Goal: Information Seeking & Learning: Learn about a topic

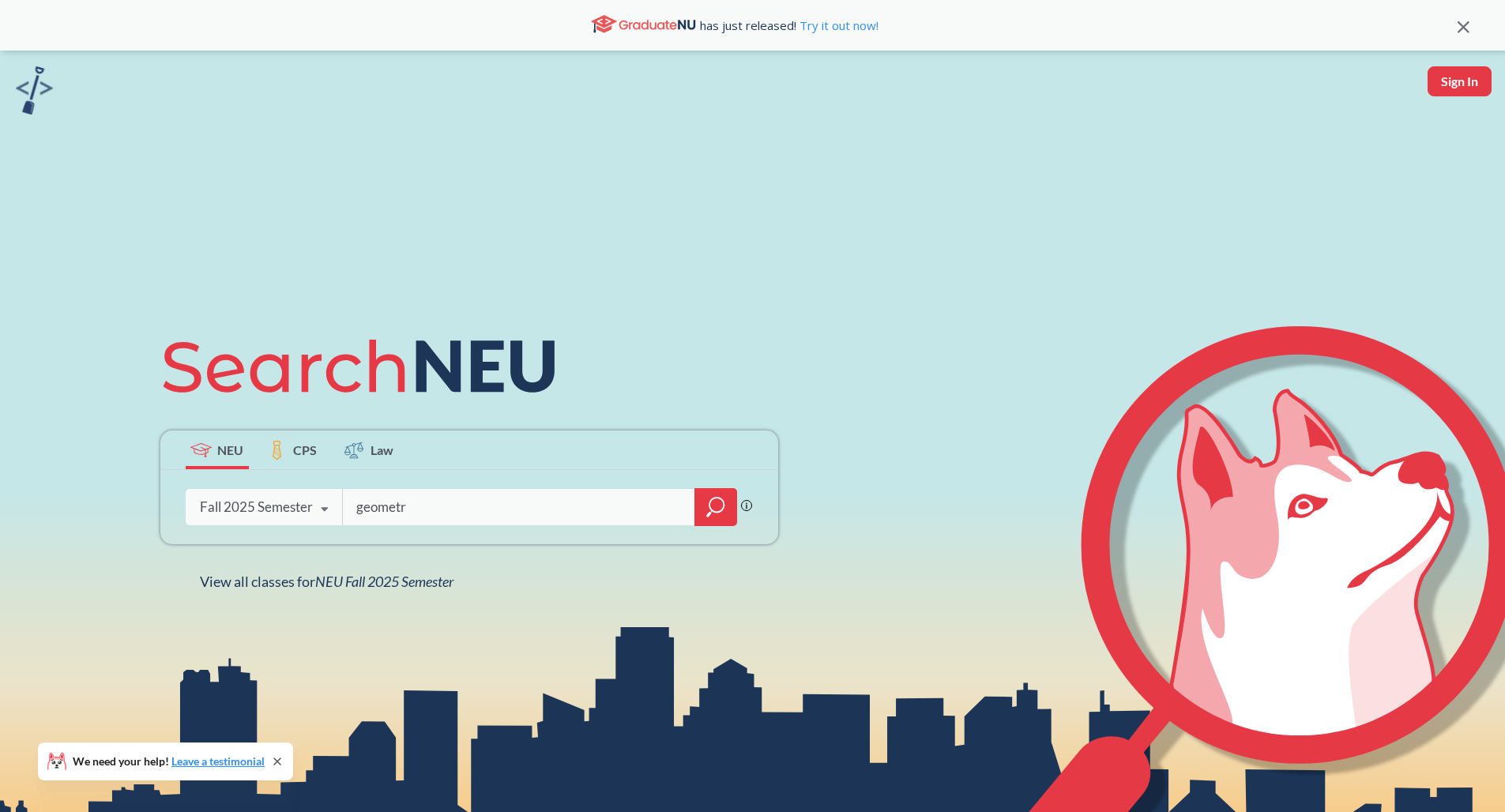
type input "geometry"
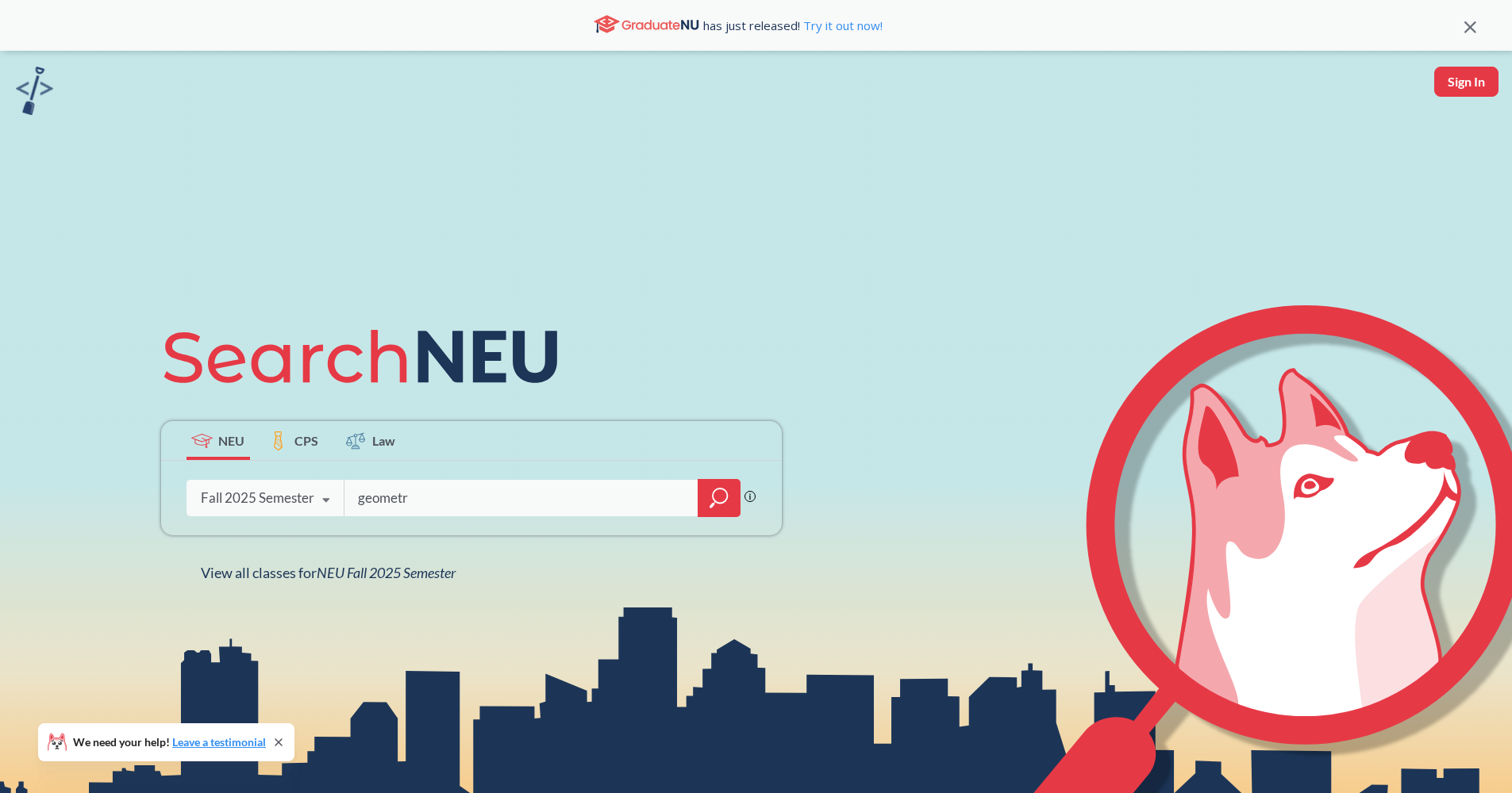
type input "geometry"
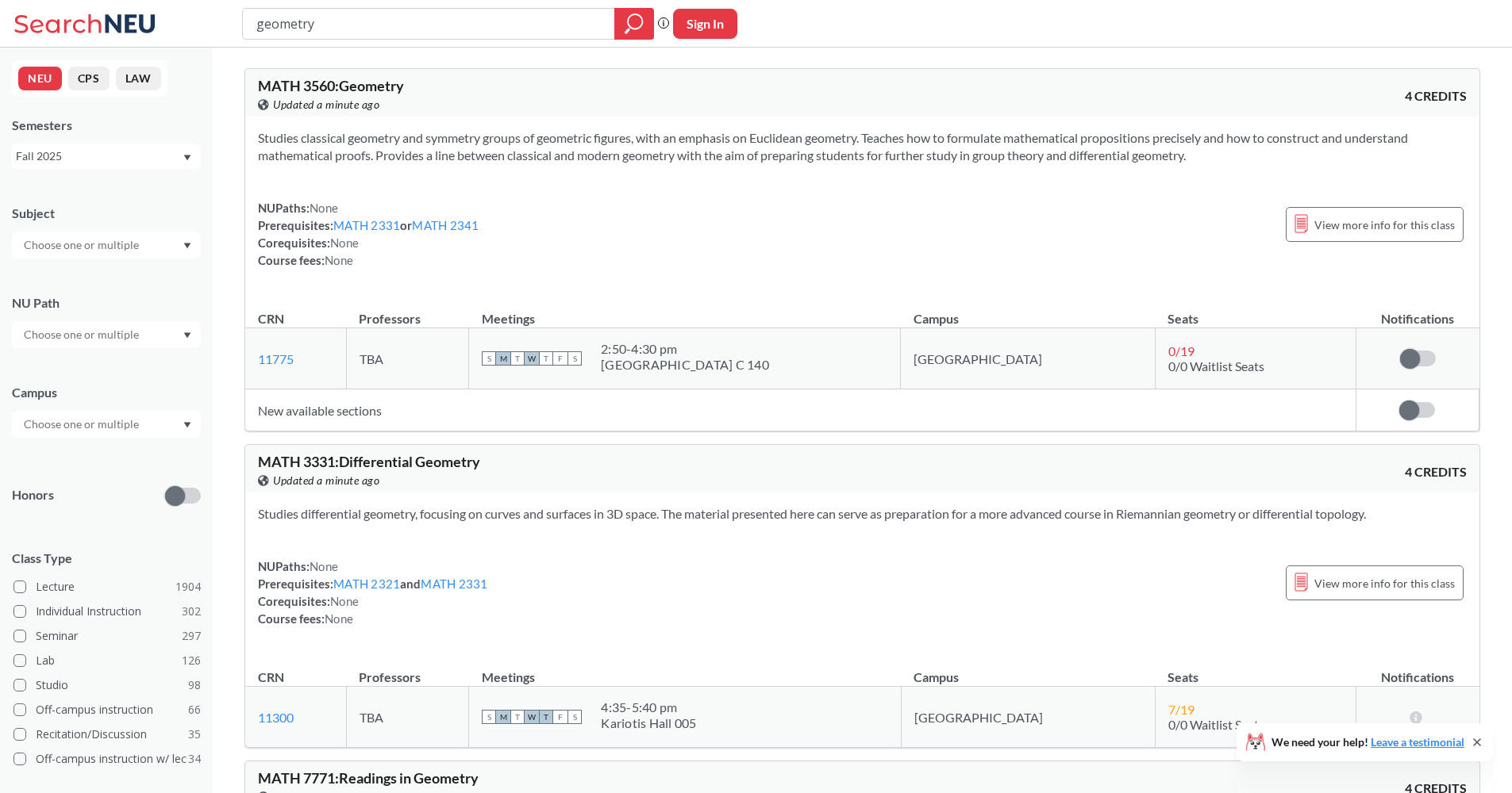
click at [429, 25] on input "geometry" at bounding box center [428, 24] width 348 height 27
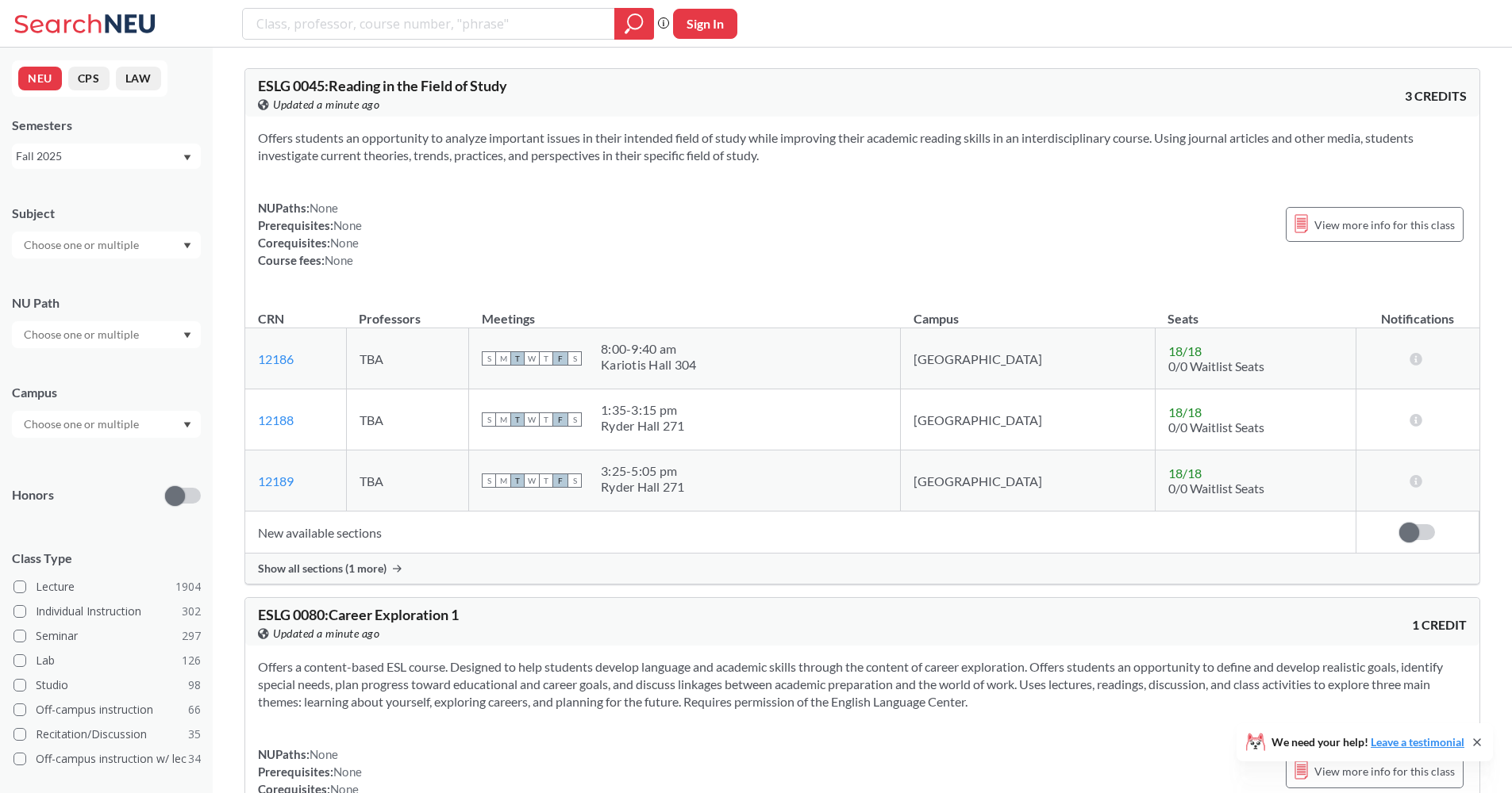
click at [86, 234] on div at bounding box center [106, 245] width 189 height 27
click at [119, 283] on p "Computer Science" at bounding box center [110, 289] width 179 height 16
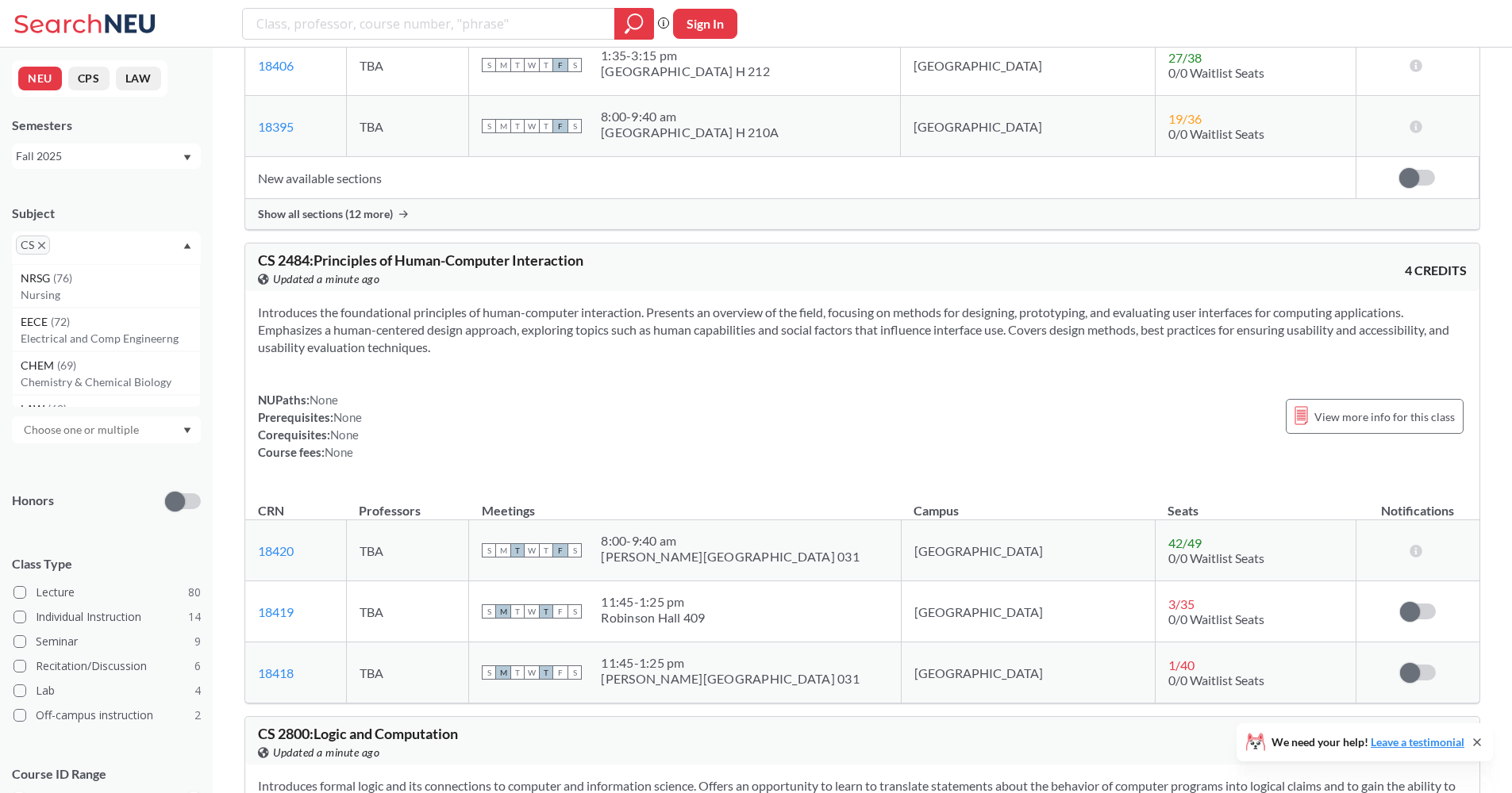
scroll to position [4747, 0]
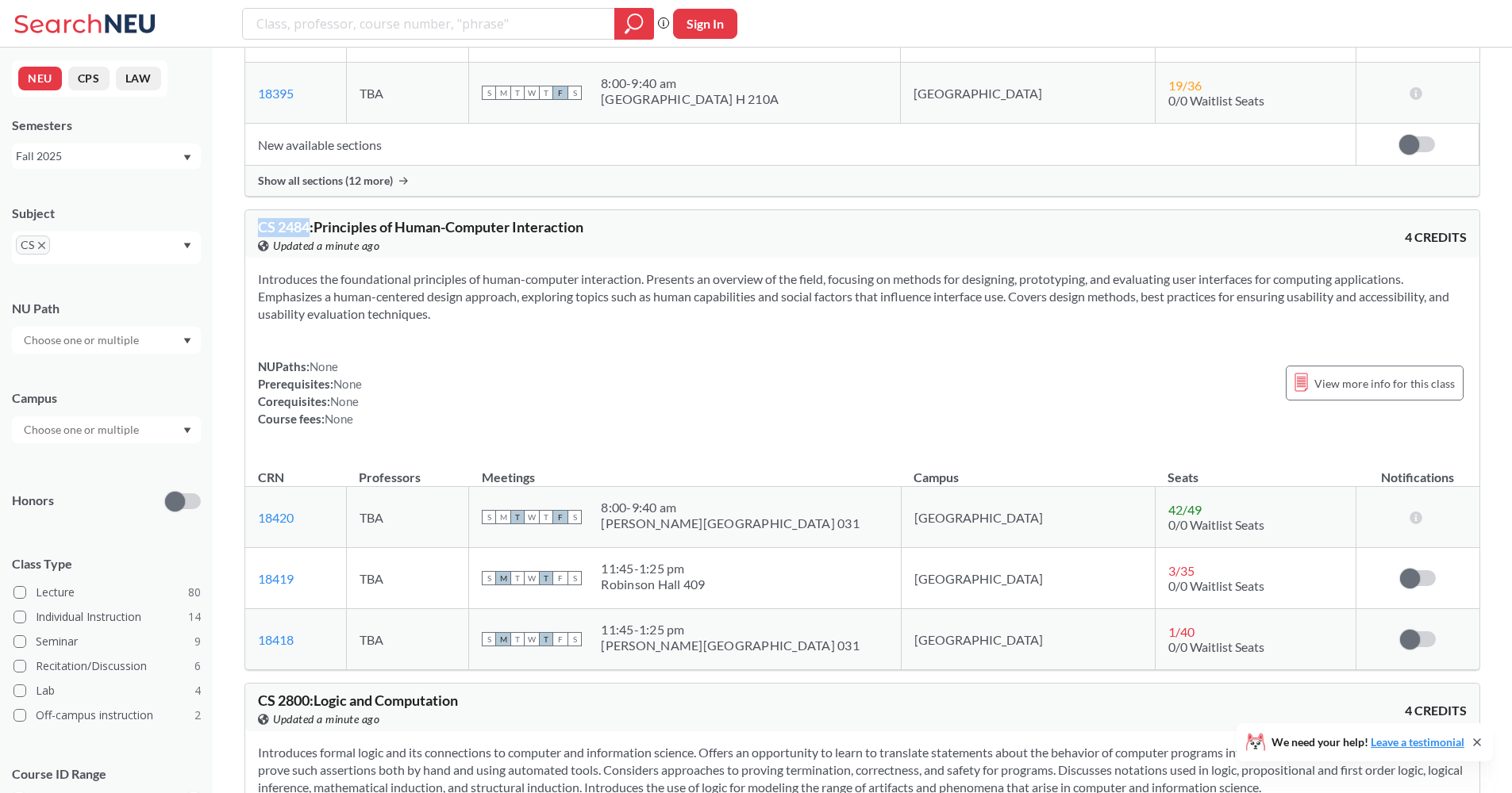
drag, startPoint x: 269, startPoint y: 227, endPoint x: 308, endPoint y: 226, distance: 39.0
click at [308, 226] on span "CS 2484 : Principles of Human-Computer Interaction" at bounding box center [421, 227] width 325 height 18
copy span "CS 2484"
click at [423, 217] on div "CS 2484 : Principles of Human-Computer Interaction View this course on Banner. …" at bounding box center [862, 234] width 1233 height 47
drag, startPoint x: 628, startPoint y: 222, endPoint x: 321, endPoint y: 228, distance: 307.1
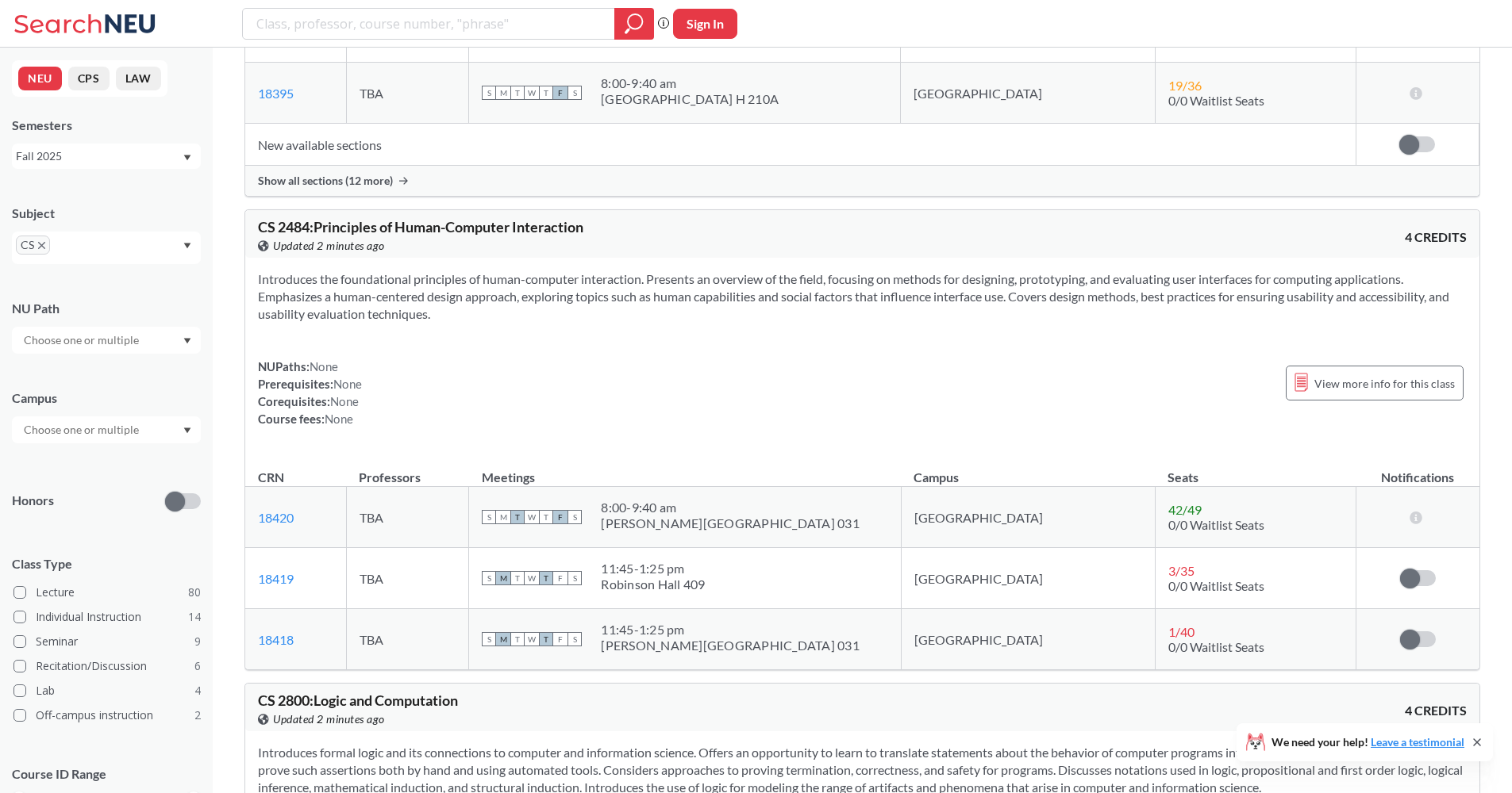
click at [321, 228] on div "CS 2484 : Principles of Human-Computer Interaction View this course on Banner. …" at bounding box center [560, 237] width 604 height 35
click at [520, 228] on span "CS 2484 : Principles of Human-Computer Interaction" at bounding box center [421, 227] width 325 height 18
drag, startPoint x: 620, startPoint y: 234, endPoint x: 317, endPoint y: 229, distance: 303.0
click at [317, 229] on div "CS 2484 : Principles of Human-Computer Interaction View this course on Banner. …" at bounding box center [560, 237] width 604 height 35
copy span "Principles of Human-Computer Interaction"
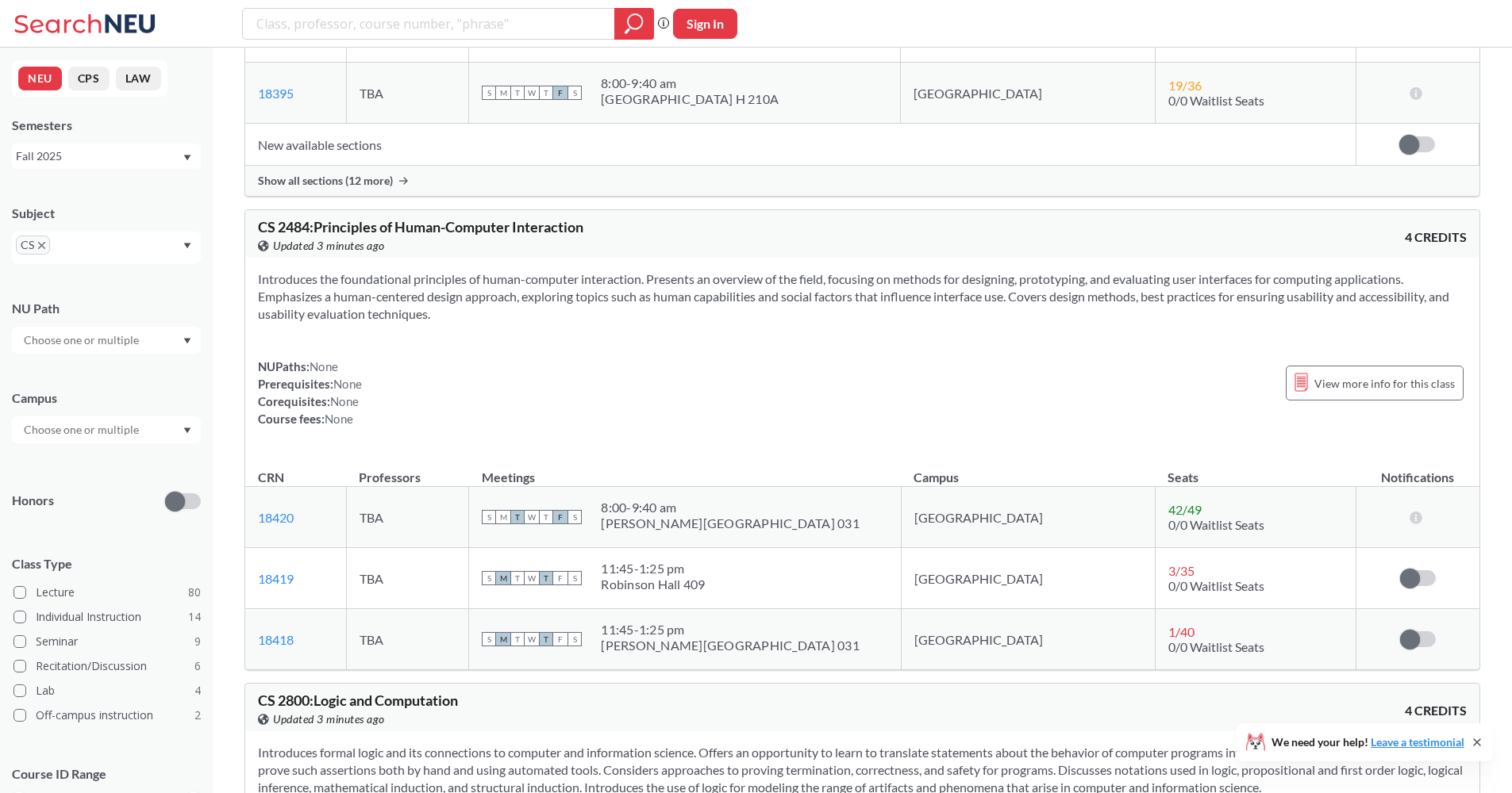
click at [737, 352] on div "Introduces the foundational principles of human-computer interaction. Presents …" at bounding box center [862, 355] width 1233 height 195
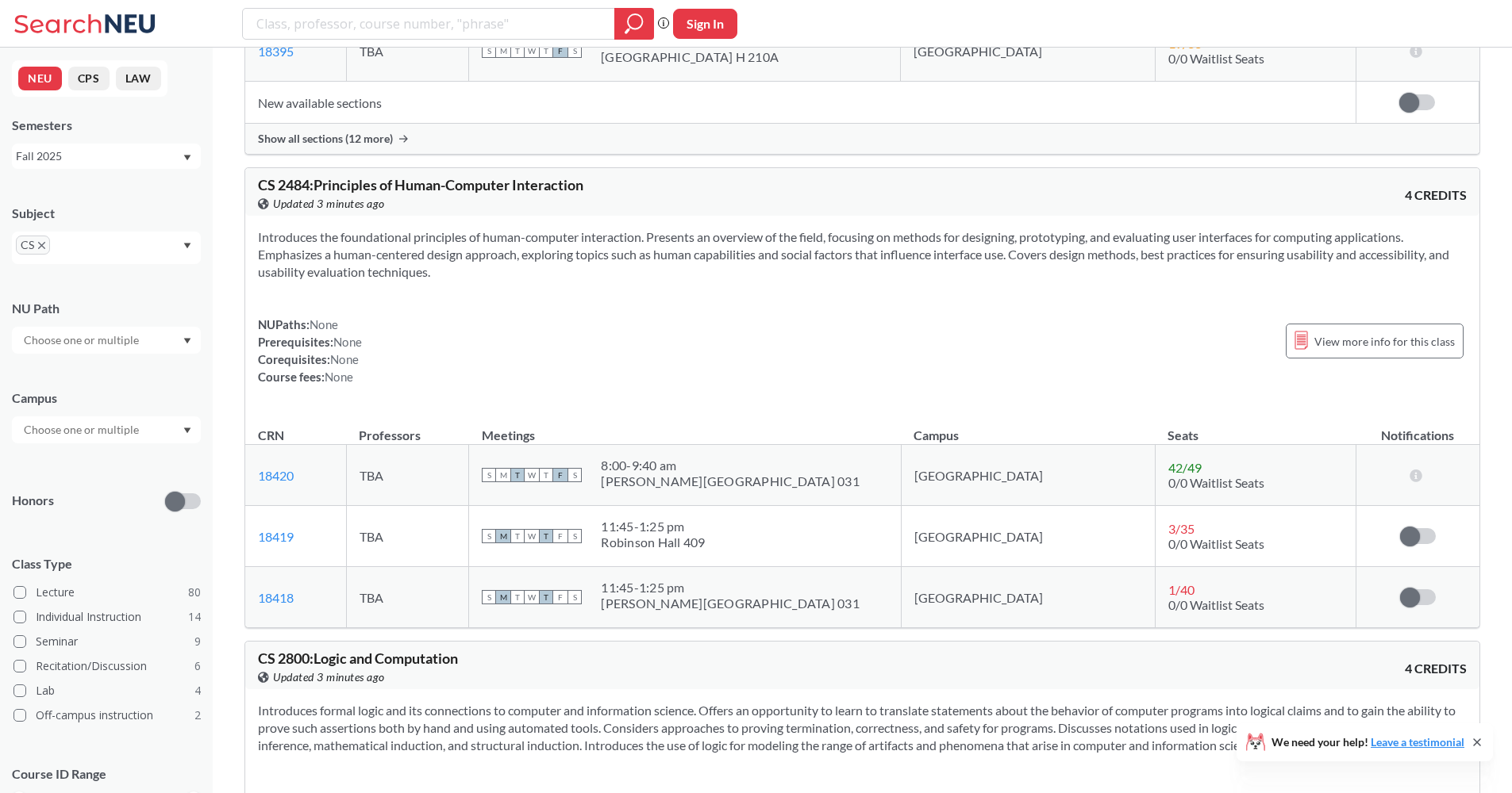
scroll to position [4799, 0]
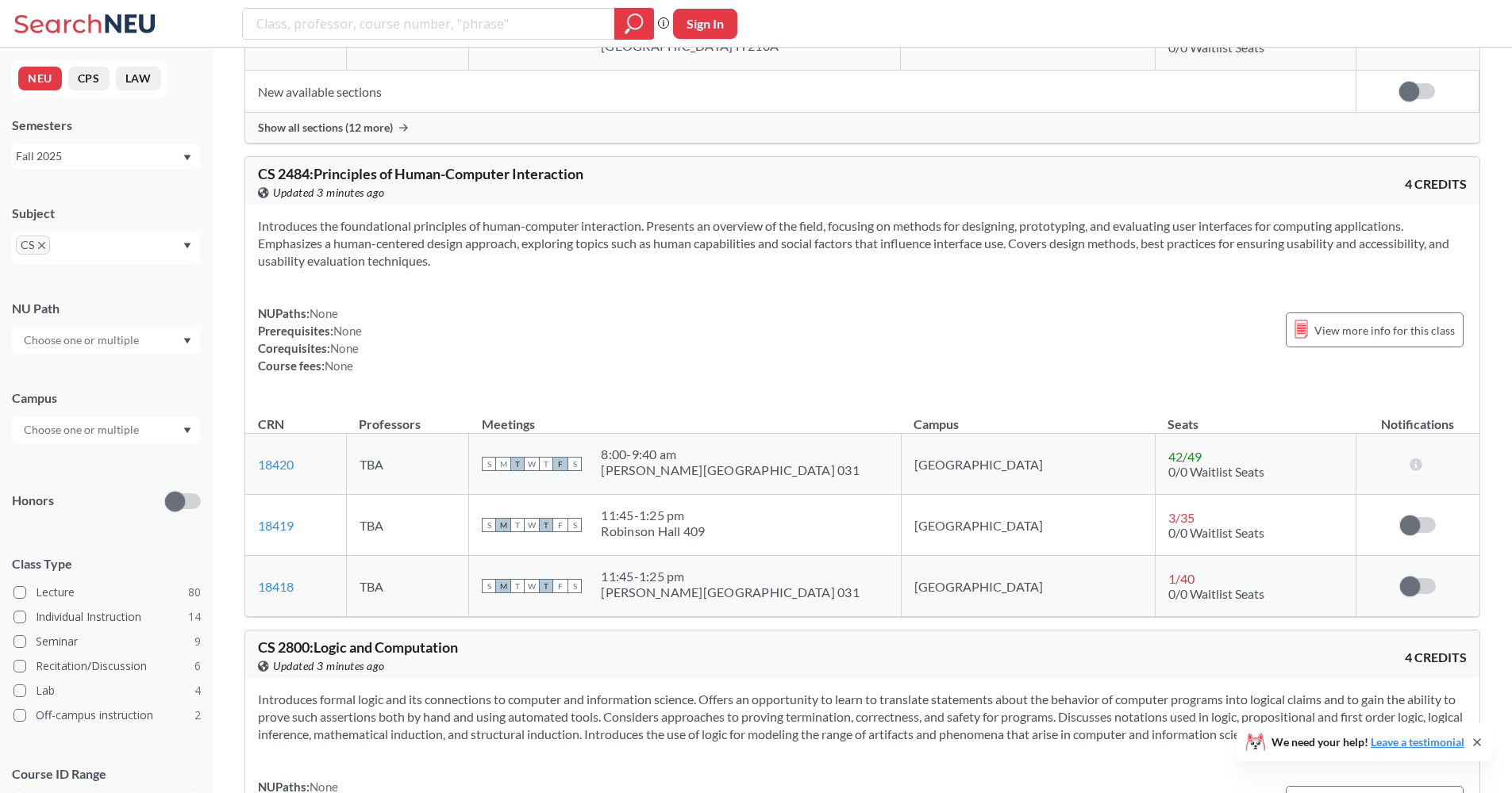
drag, startPoint x: 317, startPoint y: 173, endPoint x: 609, endPoint y: 166, distance: 292.1
click at [609, 166] on div "CS 2484 : Principles of Human-Computer Interaction View this course on Banner. …" at bounding box center [862, 181] width 1233 height 47
copy span "Principles of Human-Computer Interaction"
click at [895, 196] on div "CS 2484 : Principles of Human-Computer Interaction View this course on Banner. …" at bounding box center [862, 181] width 1233 height 47
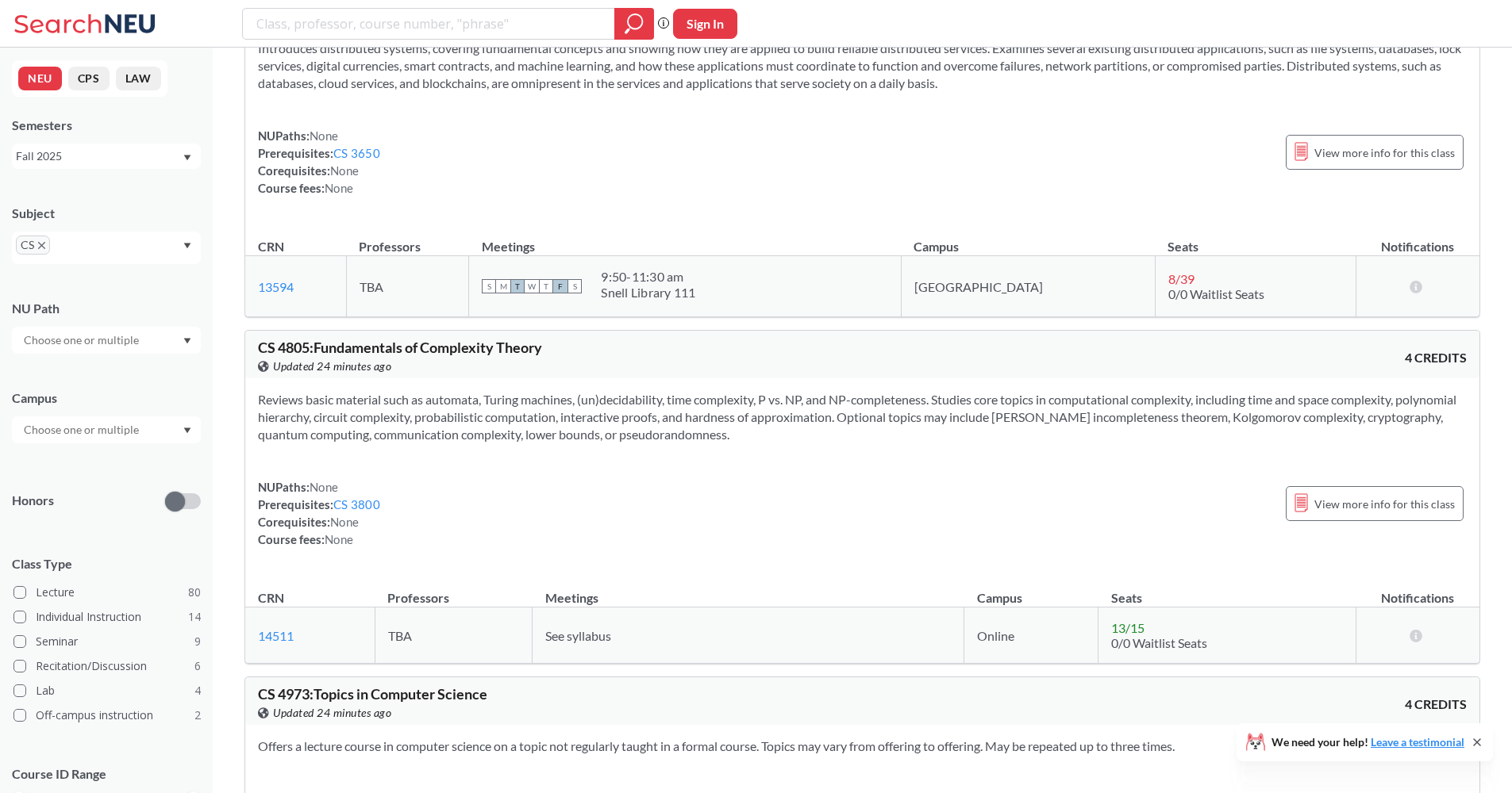
scroll to position [15160, 0]
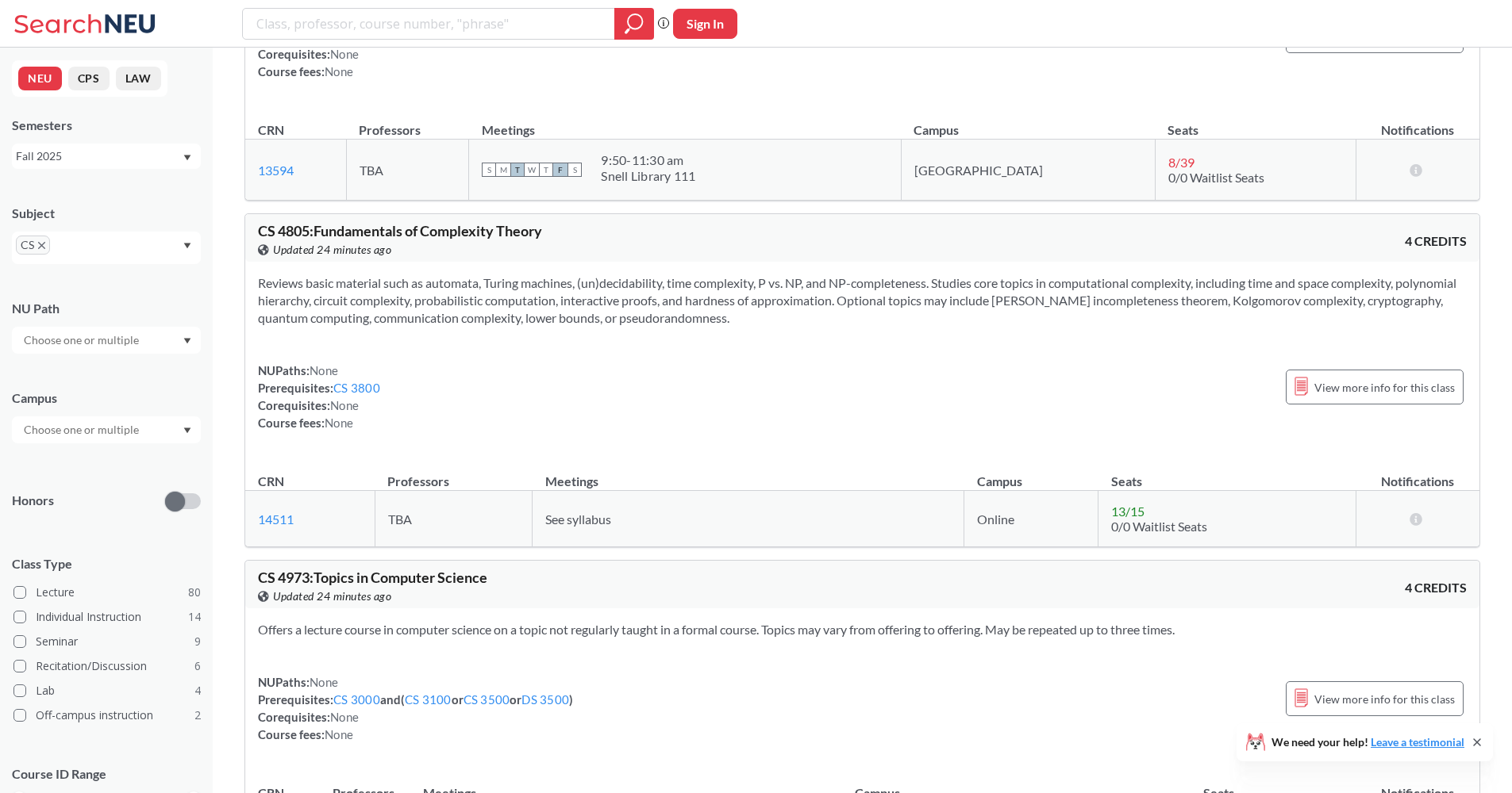
click at [41, 242] on icon "X to remove pill" at bounding box center [41, 245] width 7 height 7
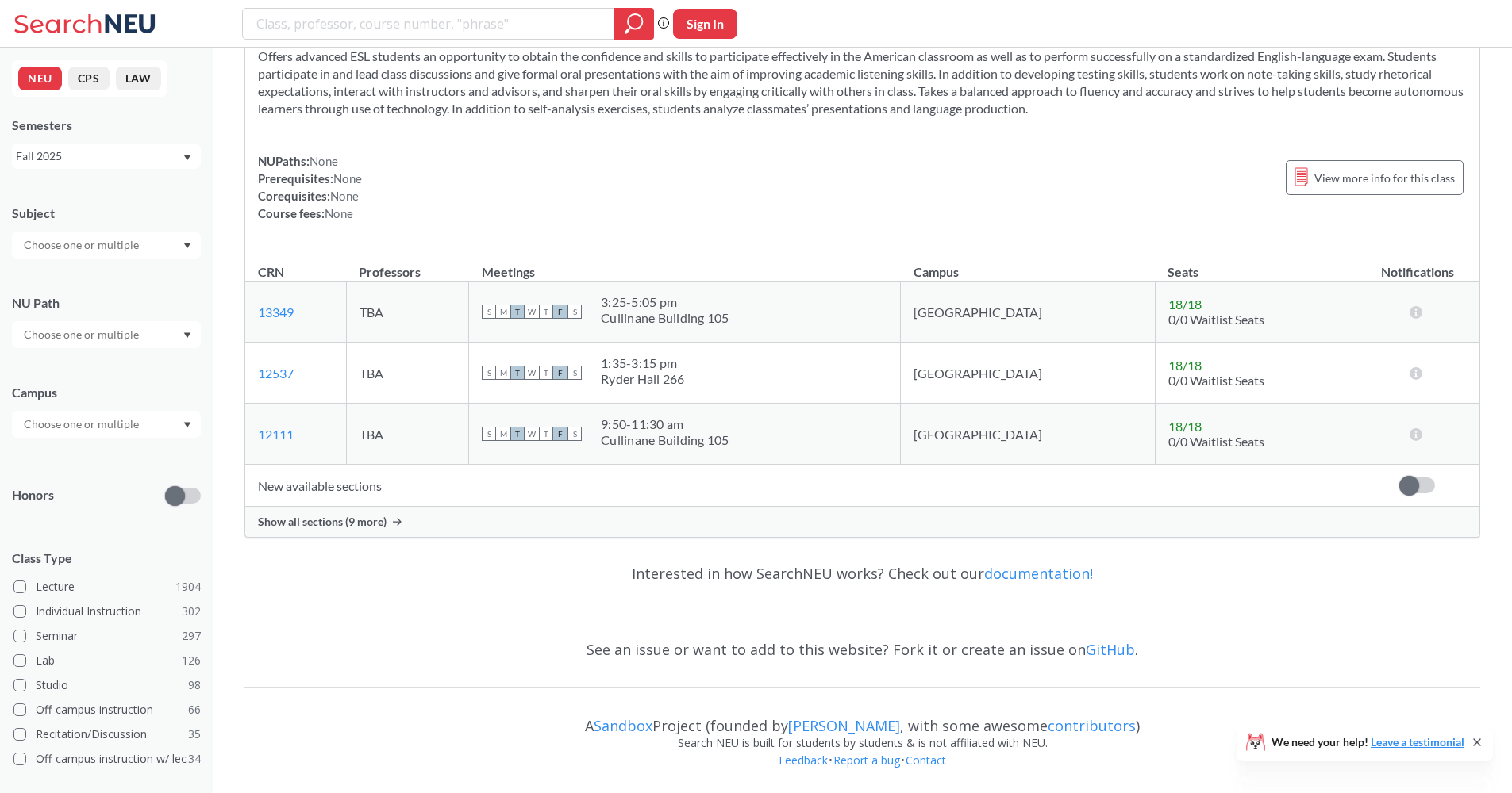
scroll to position [4675, 0]
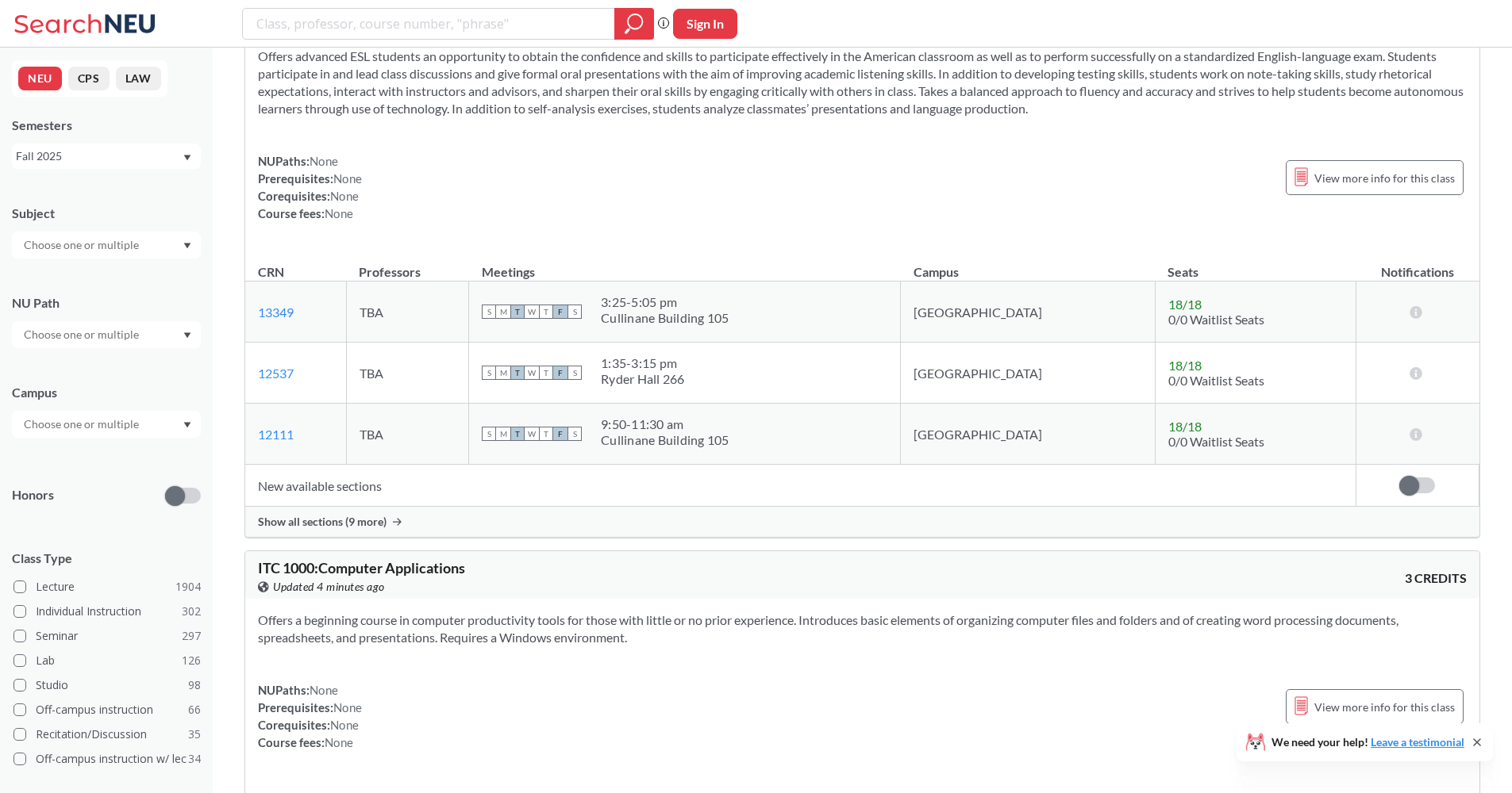
click at [68, 252] on input "text" at bounding box center [82, 245] width 133 height 19
click at [113, 394] on div "MATH ( 68 )" at bounding box center [110, 392] width 179 height 18
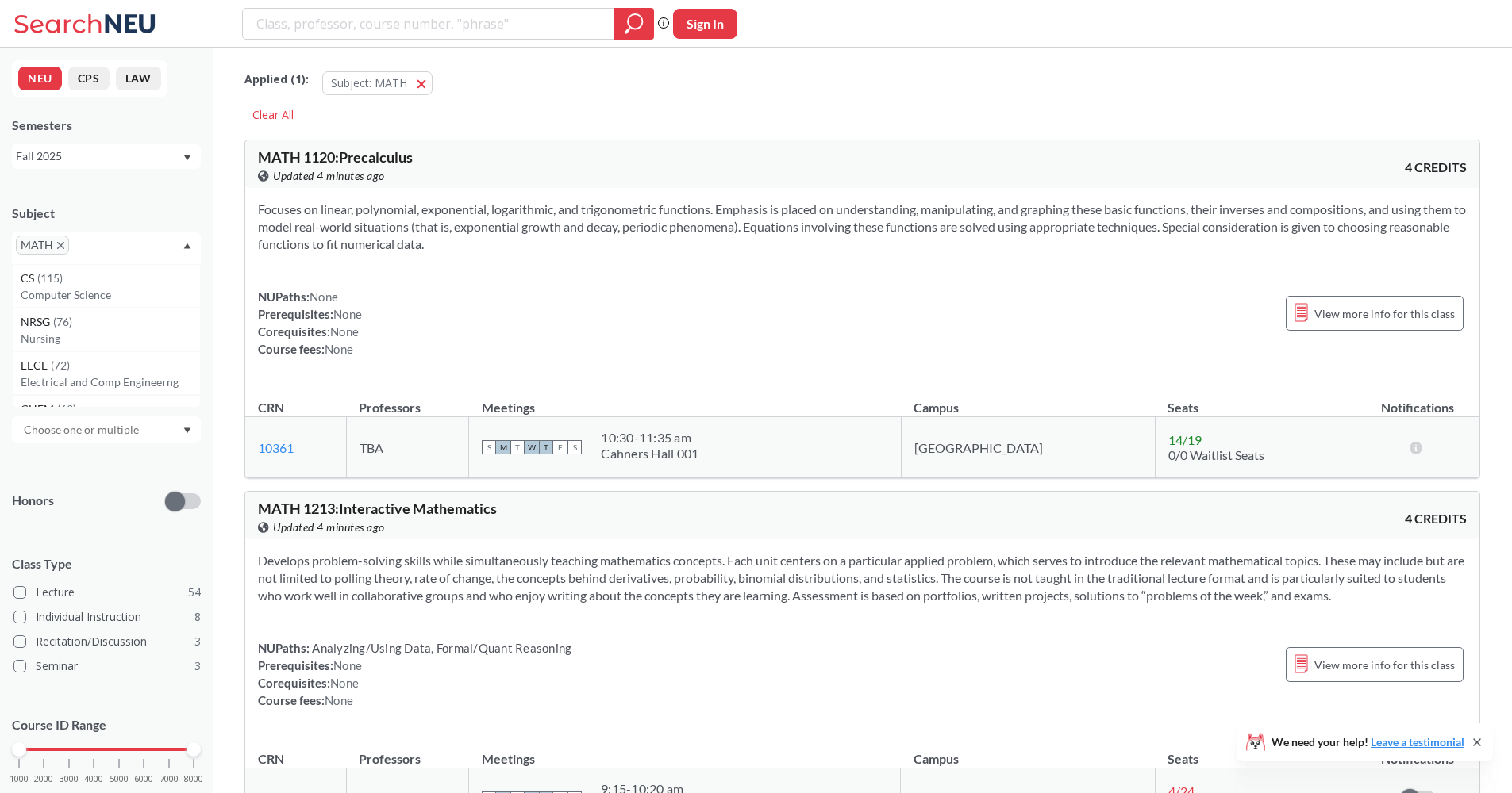
click at [422, 306] on div "NUPaths: None Prerequisites: None Corequisites: None Course fees: None View mor…" at bounding box center [862, 322] width 1208 height 69
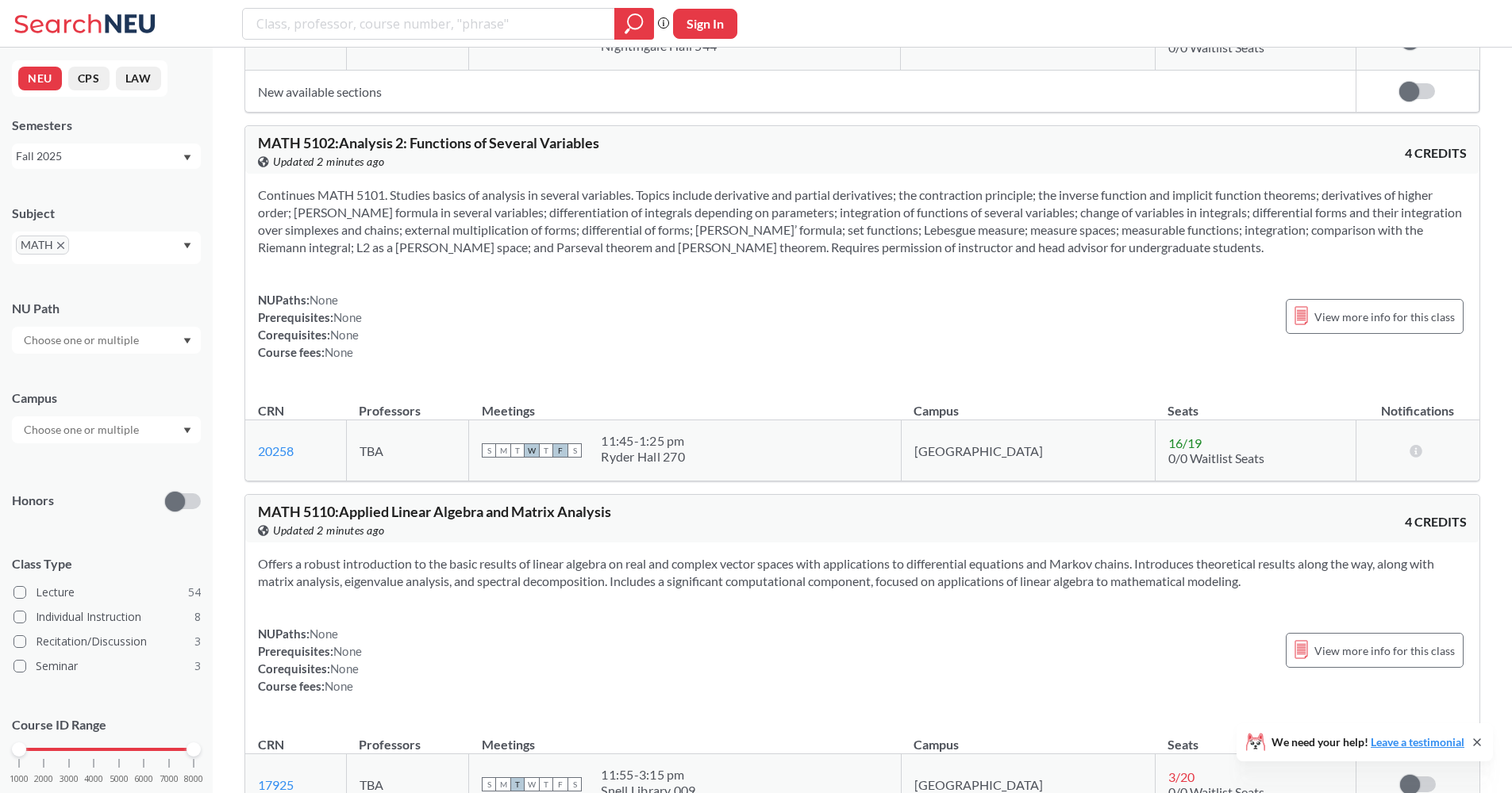
scroll to position [16817, 0]
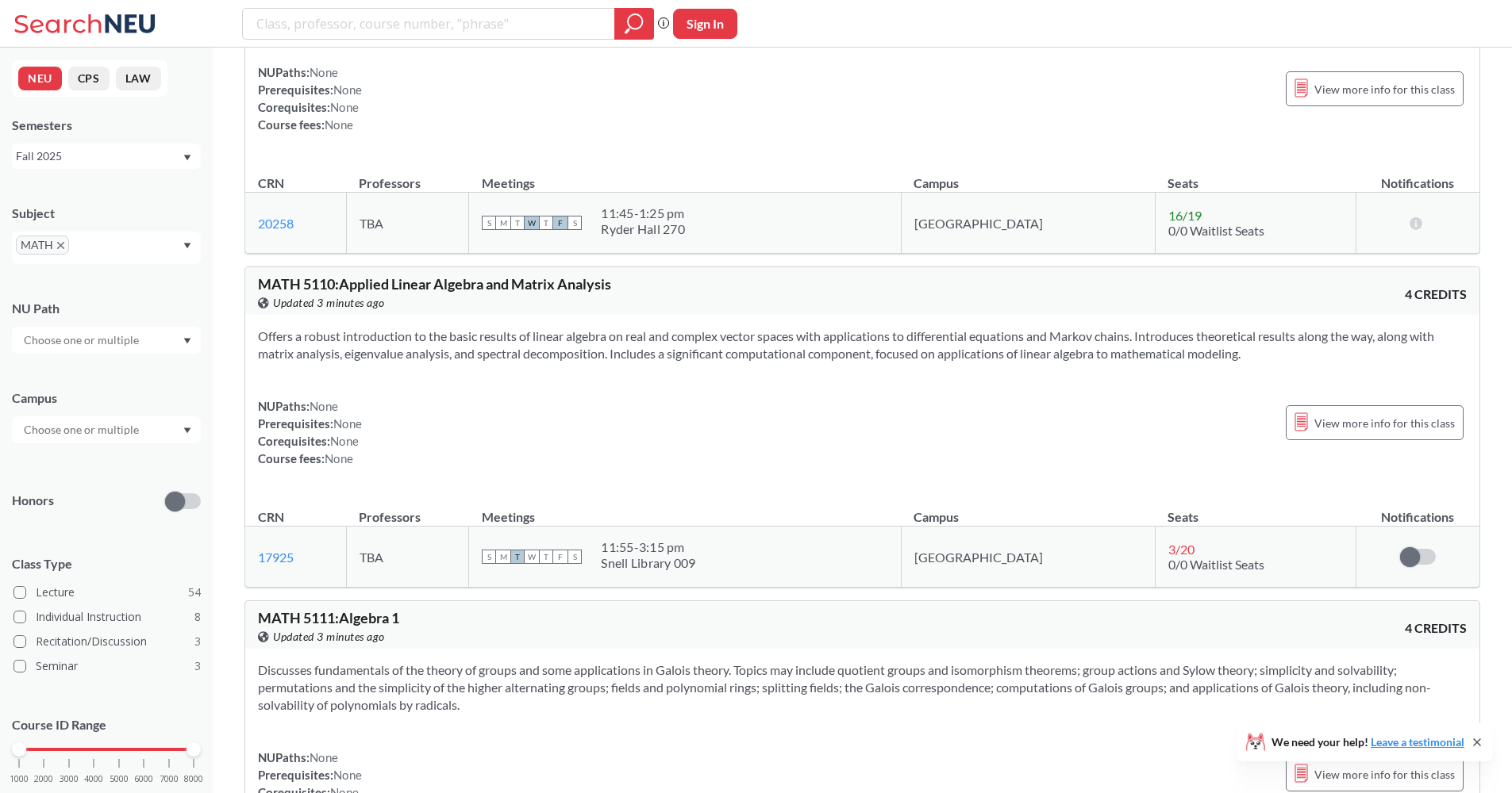
click at [62, 242] on icon "X to remove pill" at bounding box center [60, 245] width 7 height 7
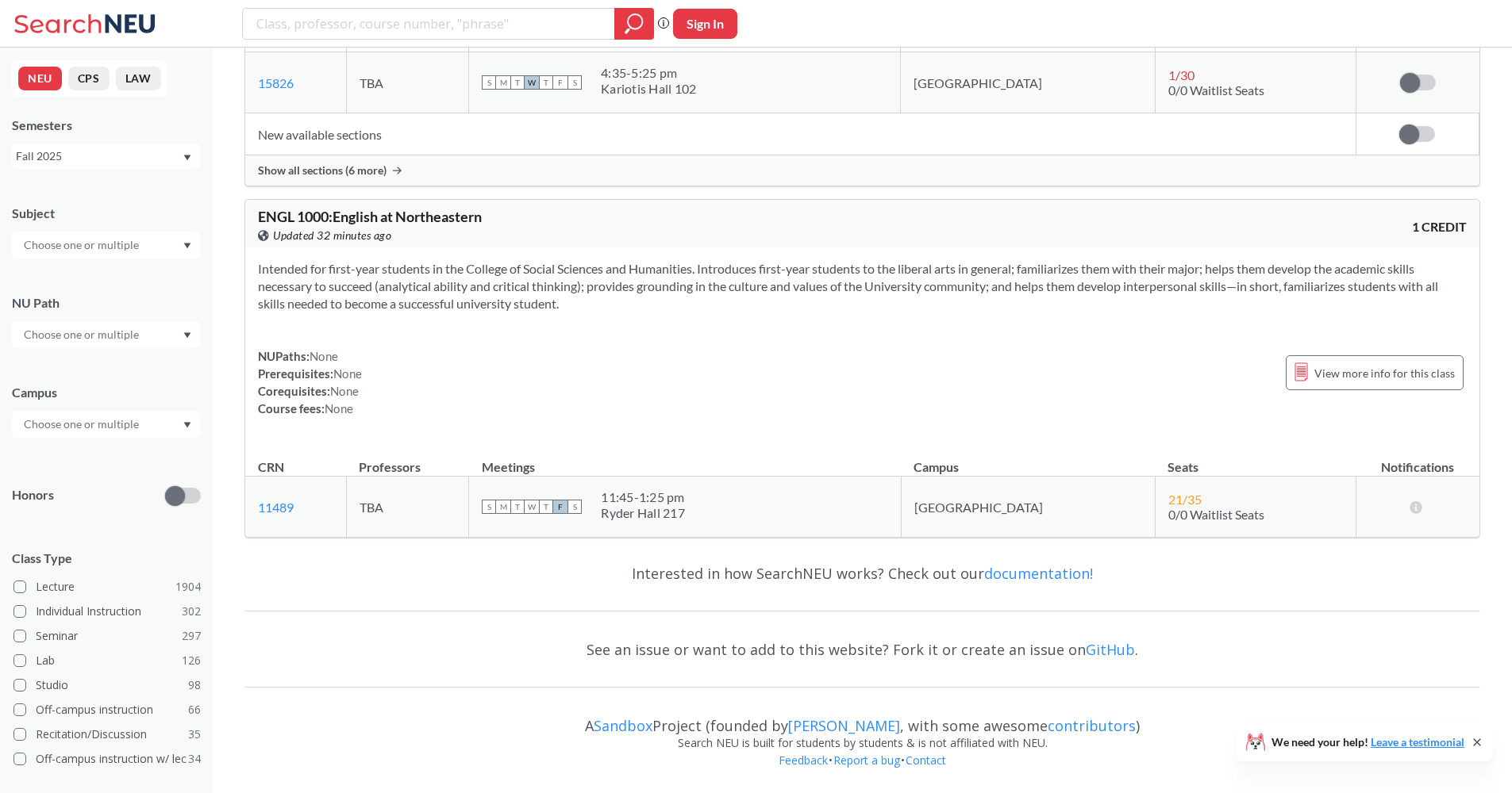
click at [108, 240] on input "text" at bounding box center [82, 245] width 133 height 19
click at [400, 16] on input "search" at bounding box center [428, 24] width 348 height 27
type input "group theory"
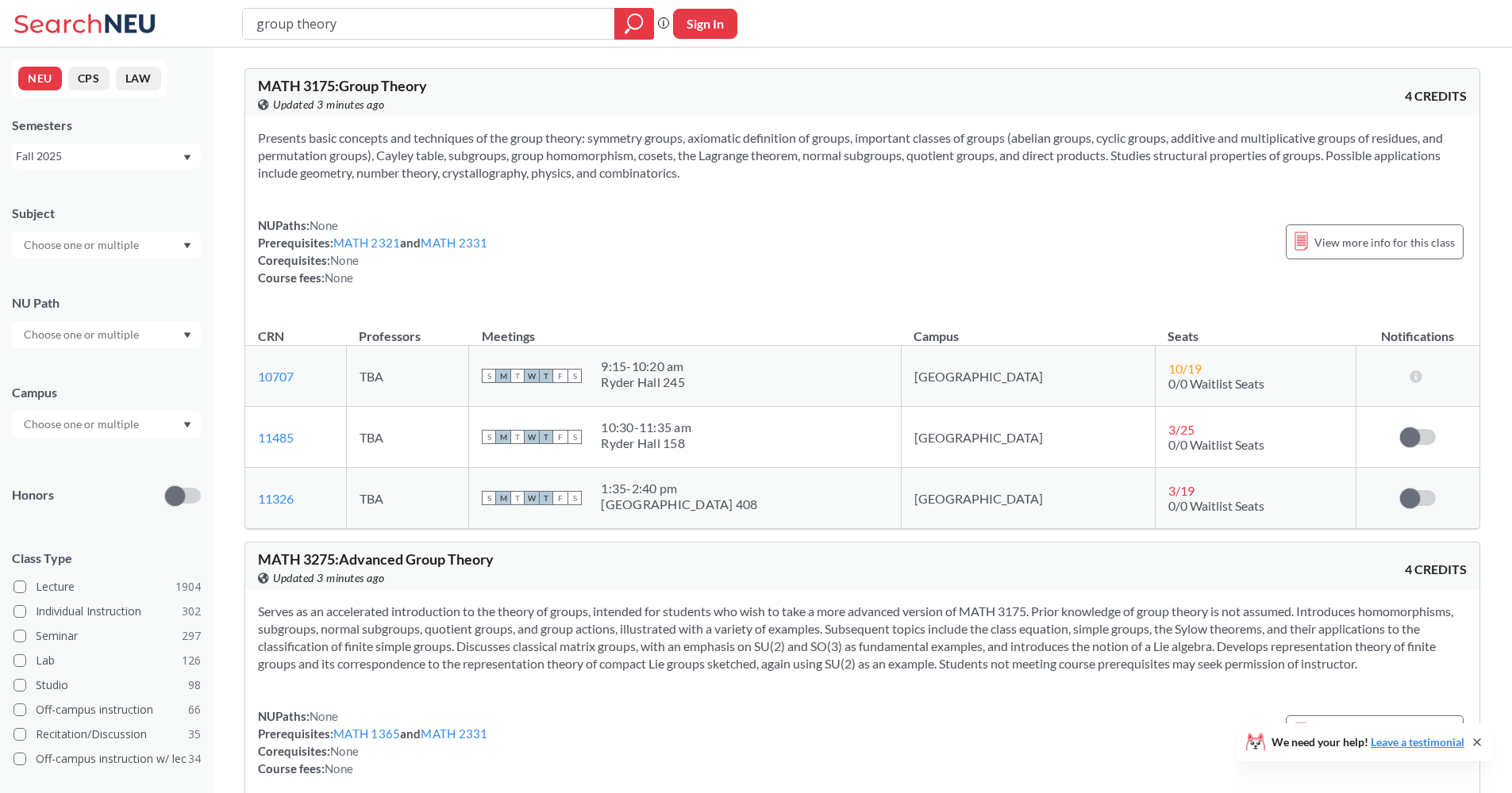
click at [523, 153] on section "Presents basic concepts and techniques of the group theory: symmetry groups, ax…" at bounding box center [862, 156] width 1208 height 52
click at [342, 126] on div "Presents basic concepts and techniques of the group theory: symmetry groups, ax…" at bounding box center [862, 214] width 1233 height 195
